Goal: Task Accomplishment & Management: Use online tool/utility

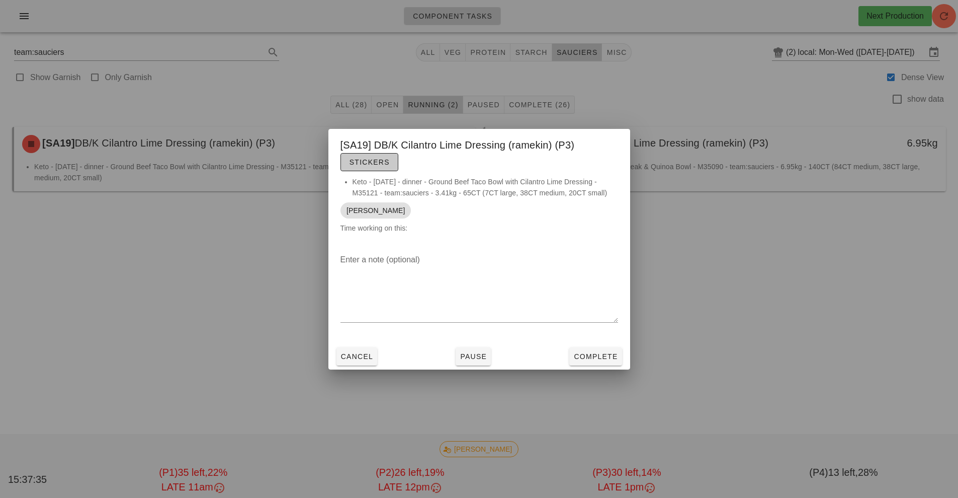
click at [372, 162] on span "Stickers" at bounding box center [369, 162] width 41 height 8
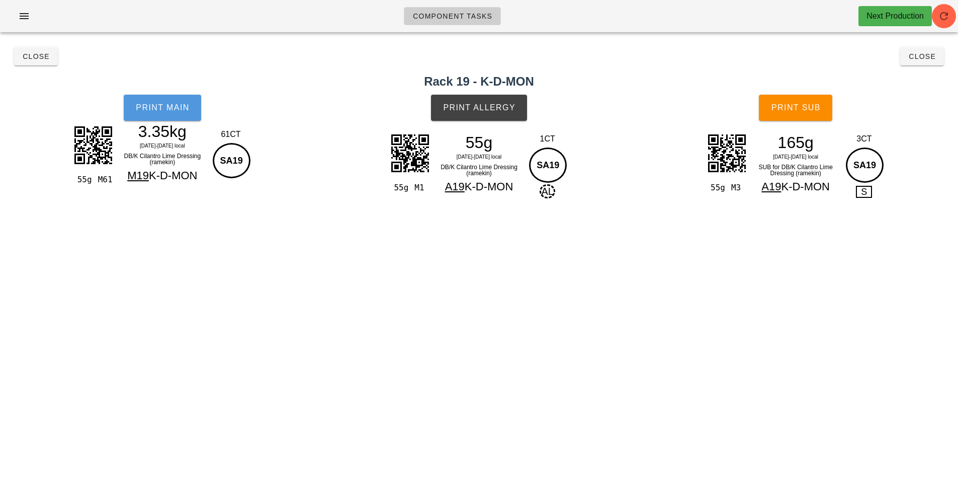
click at [158, 105] on span "Print Main" at bounding box center [162, 107] width 54 height 9
click at [498, 110] on span "Print Allergy" at bounding box center [479, 107] width 73 height 9
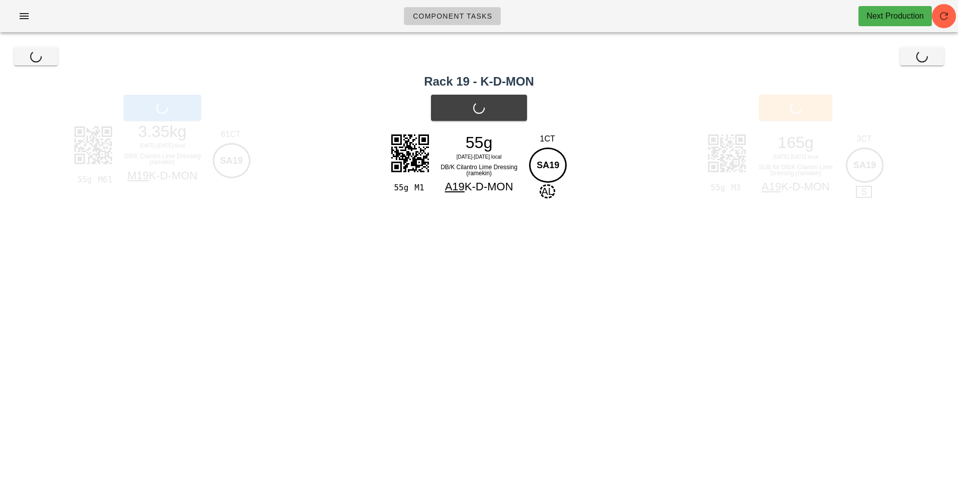
click at [805, 115] on div "Print Sub" at bounding box center [795, 108] width 325 height 38
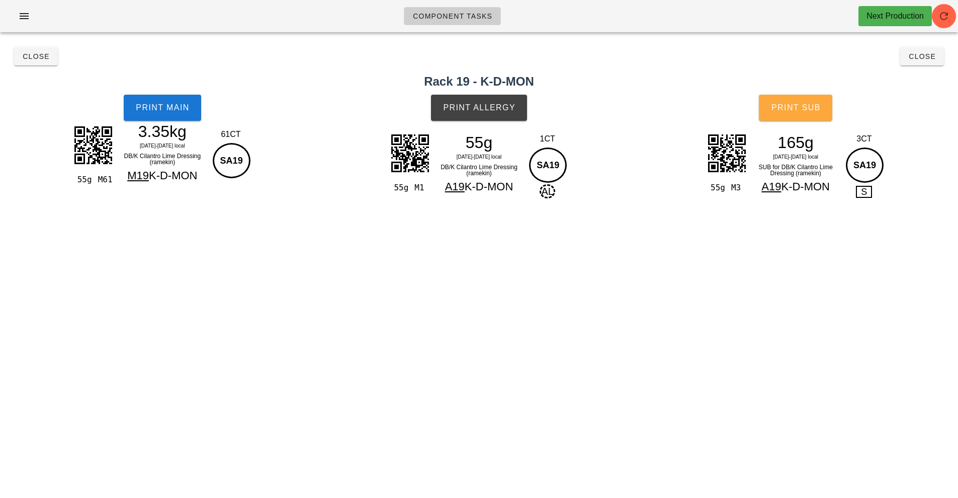
click at [810, 106] on span "Print Sub" at bounding box center [796, 107] width 50 height 9
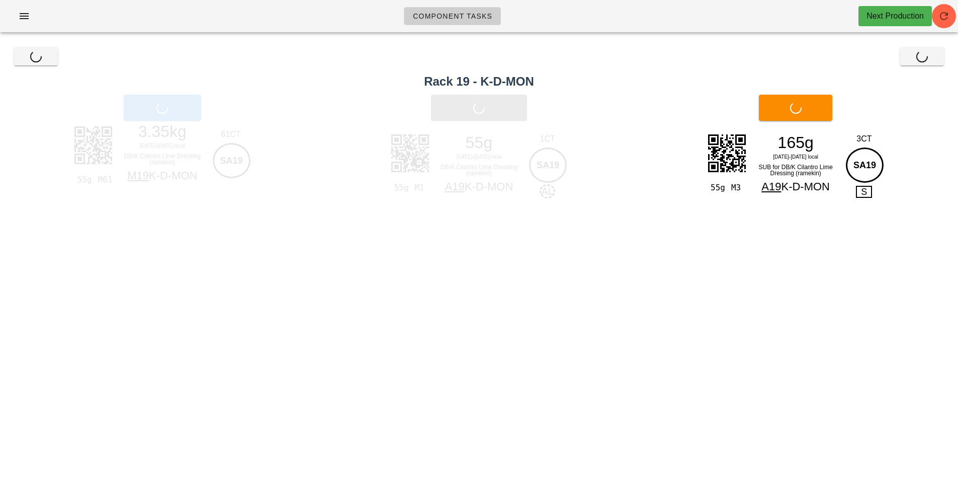
click at [929, 58] on div "Close Close" at bounding box center [479, 56] width 946 height 32
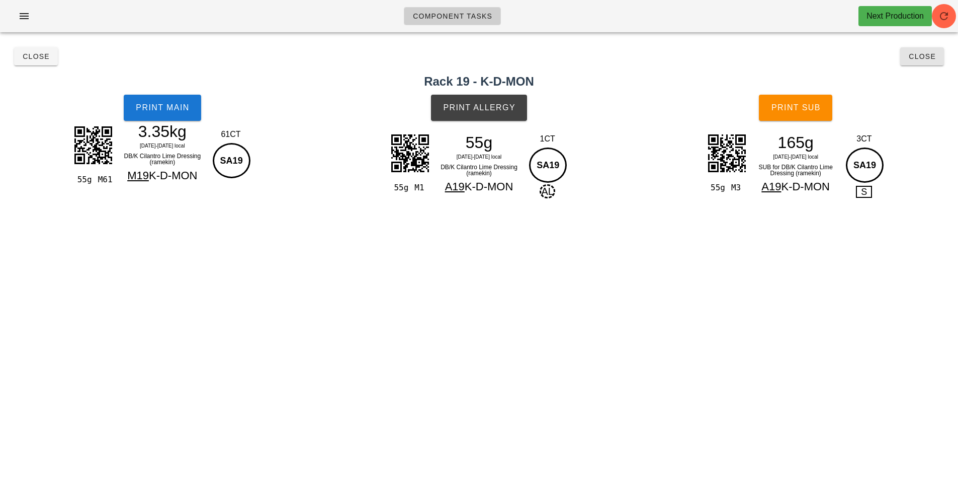
click at [929, 58] on span "Close" at bounding box center [922, 56] width 28 height 8
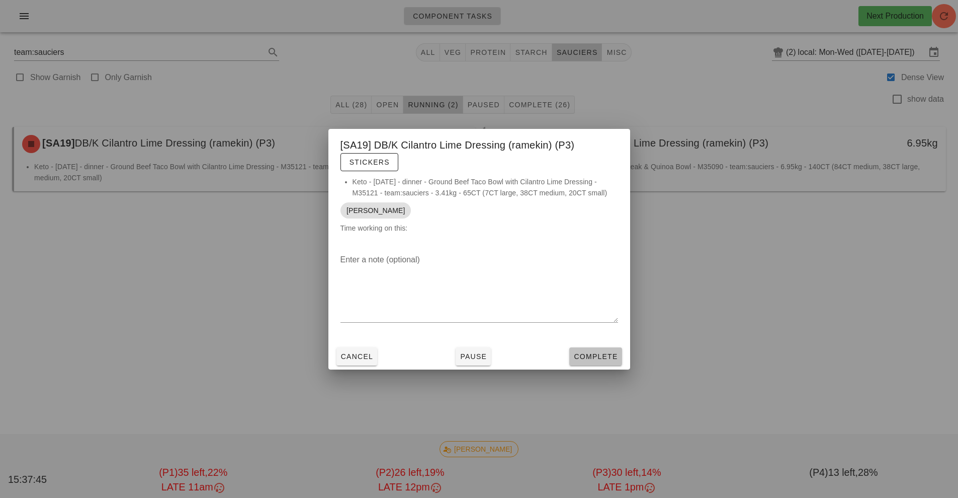
click at [594, 357] on span "Complete" at bounding box center [595, 356] width 44 height 8
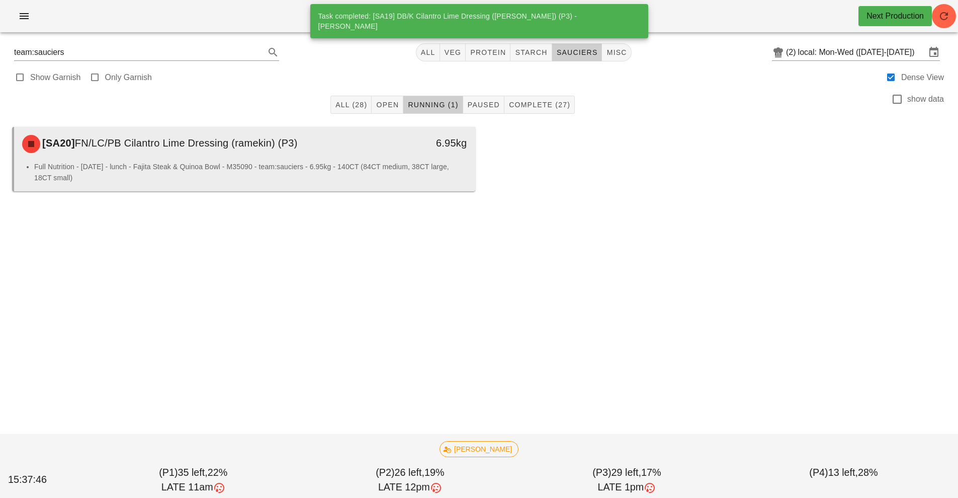
click at [370, 174] on li "Full Nutrition - [DATE] - lunch - Fajita Steak & Quinoa Bowl - M35090 - team:sa…" at bounding box center [250, 172] width 433 height 22
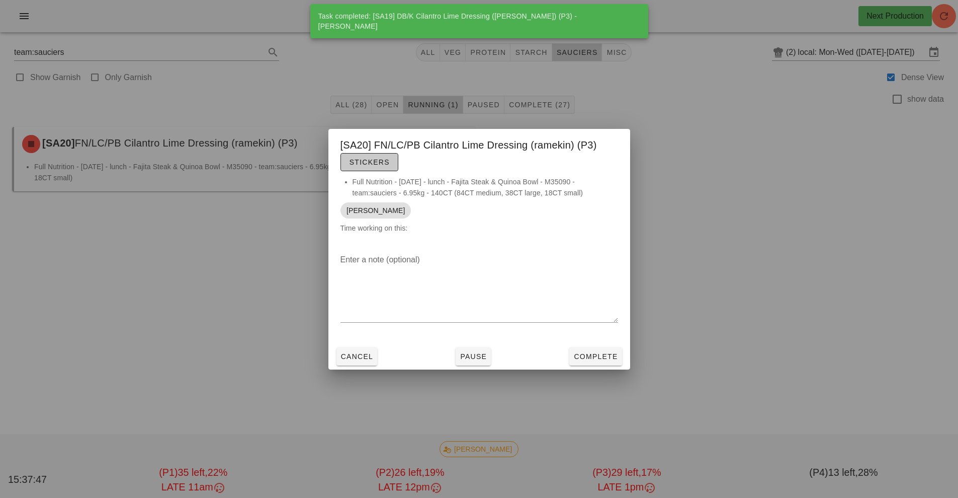
click at [387, 162] on span "Stickers" at bounding box center [369, 162] width 41 height 8
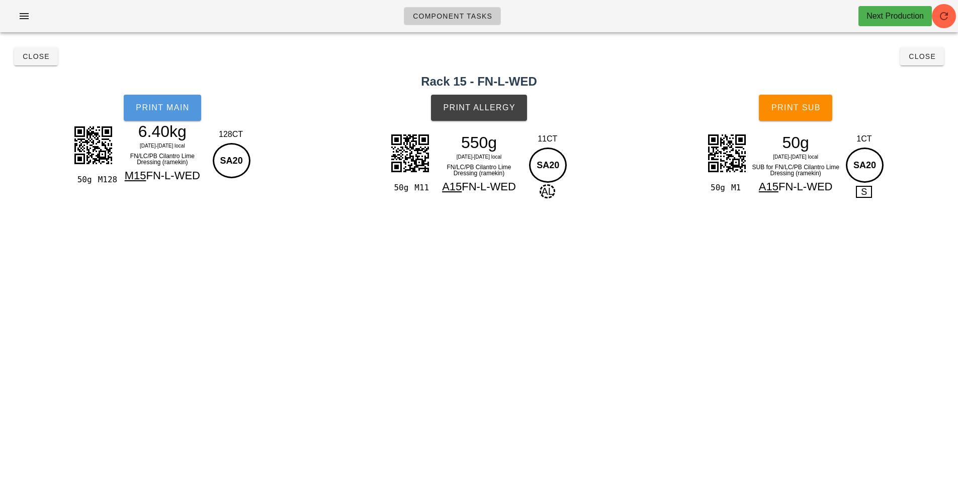
click at [156, 98] on button "Print Main" at bounding box center [162, 108] width 77 height 26
click at [500, 111] on span "Print Allergy" at bounding box center [479, 107] width 73 height 9
click at [802, 109] on span "Print Sub" at bounding box center [796, 107] width 50 height 9
click at [930, 58] on span "Close" at bounding box center [922, 56] width 28 height 8
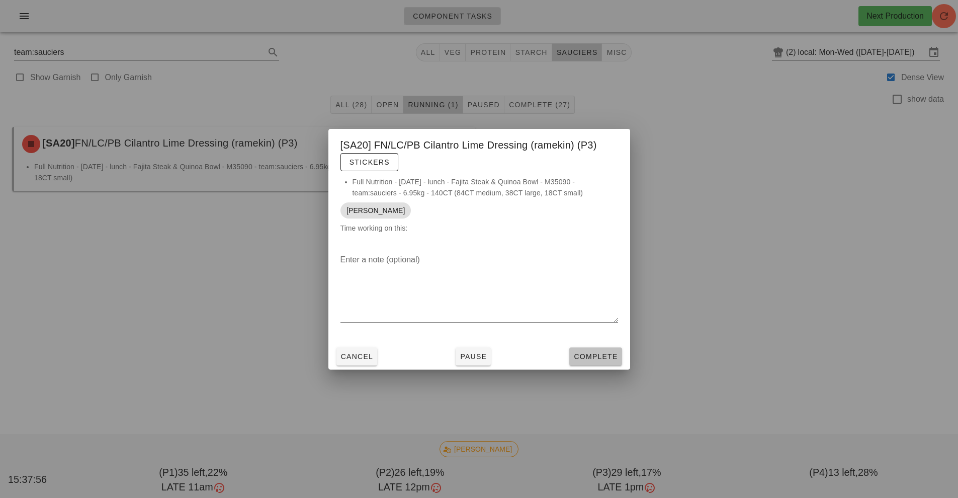
click at [611, 359] on span "Complete" at bounding box center [595, 356] width 44 height 8
